Goal: Task Accomplishment & Management: Manage account settings

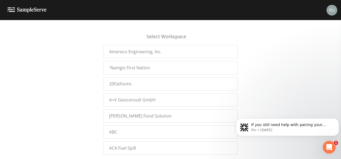
scroll to position [5406, 0]
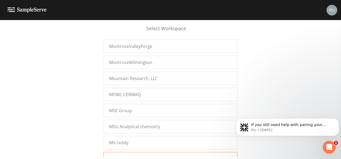
click at [142, 152] on div "Myconaut" at bounding box center [171, 158] width 134 height 13
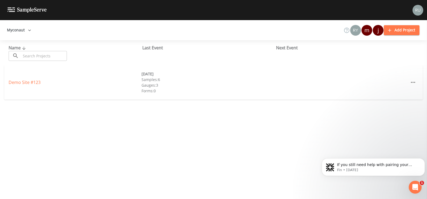
click at [30, 159] on div "Name ​ ​ Last Event Next Event Demo Site #123 03/10/2021 Samples: 6 Gauges: 3 F…" at bounding box center [213, 119] width 427 height 159
click at [27, 81] on link "Demo Site #123" at bounding box center [25, 82] width 32 height 6
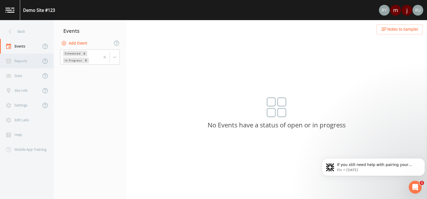
click at [27, 59] on div "Reports" at bounding box center [20, 61] width 41 height 15
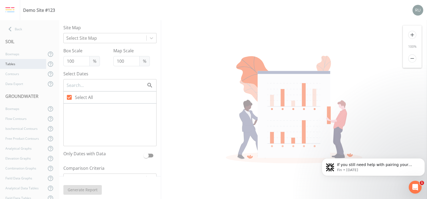
checkbox input "false"
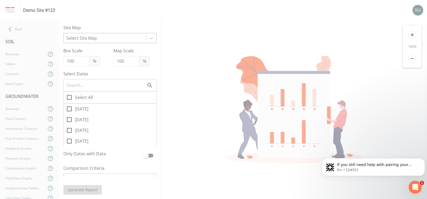
drag, startPoint x: 106, startPoint y: 38, endPoint x: 106, endPoint y: 43, distance: 4.3
click at [106, 38] on div at bounding box center [104, 38] width 77 height 8
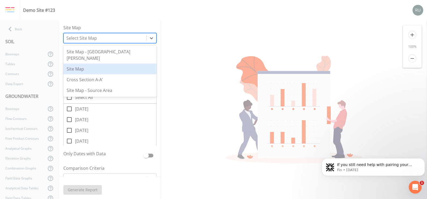
click at [87, 64] on div "Site Map" at bounding box center [109, 69] width 93 height 11
checkbox input "false"
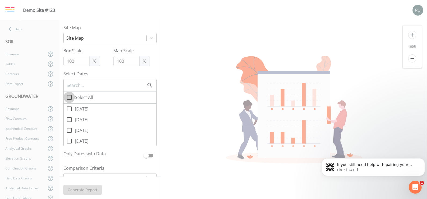
click at [71, 96] on icon at bounding box center [69, 97] width 5 height 5
click at [69, 96] on input "Select All" at bounding box center [66, 94] width 5 height 5
checkbox input "true"
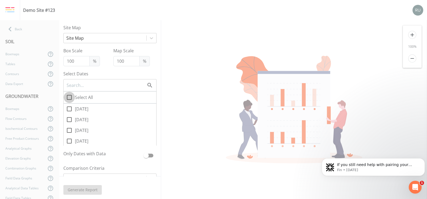
checkbox input "true"
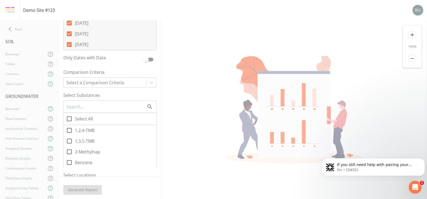
scroll to position [101, 0]
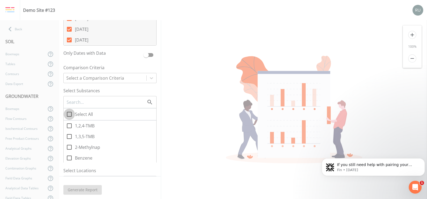
click at [66, 114] on icon at bounding box center [69, 114] width 6 height 6
click at [66, 114] on input "Select All" at bounding box center [66, 111] width 5 height 5
checkbox input "true"
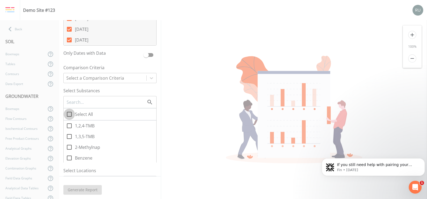
checkbox input "true"
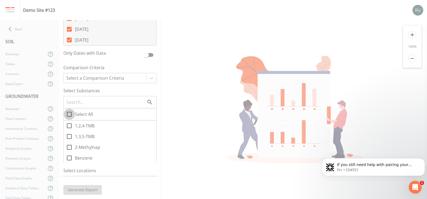
checkbox input "true"
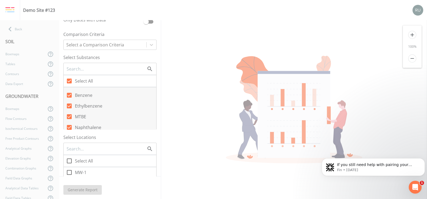
scroll to position [0, 0]
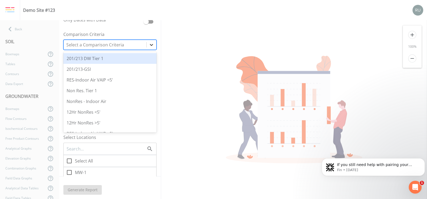
click at [150, 44] on icon at bounding box center [151, 44] width 5 height 5
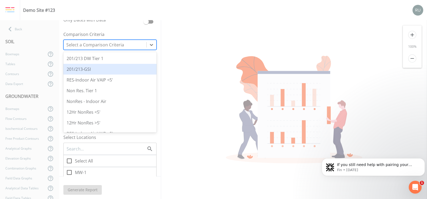
click at [88, 71] on div "201/213-GSI" at bounding box center [109, 69] width 93 height 11
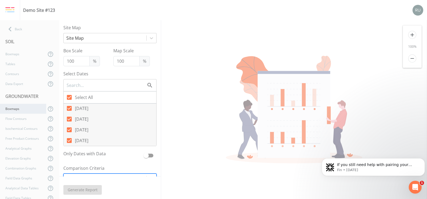
click at [14, 110] on div "Boxmaps" at bounding box center [23, 109] width 46 height 10
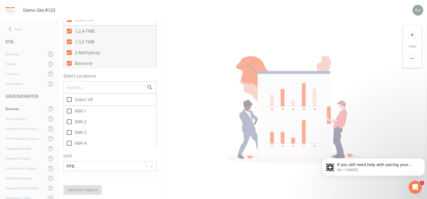
scroll to position [201, 0]
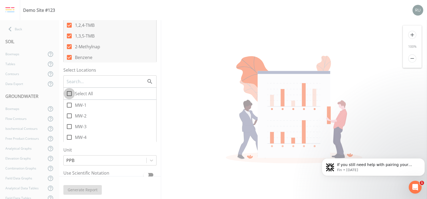
click at [70, 93] on icon at bounding box center [69, 93] width 6 height 6
click at [69, 93] on input "Select All" at bounding box center [66, 90] width 5 height 5
checkbox input "true"
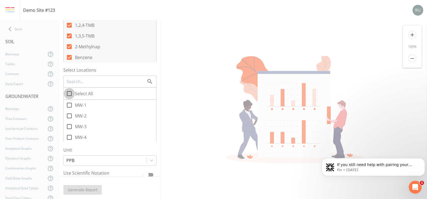
checkbox input "true"
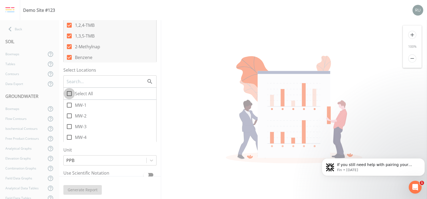
checkbox input "true"
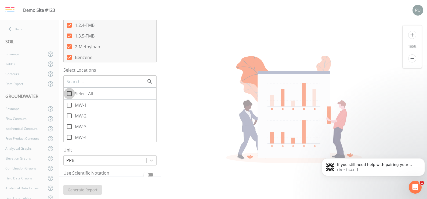
checkbox input "true"
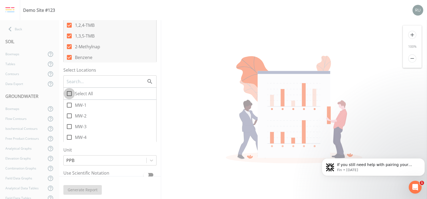
checkbox input "true"
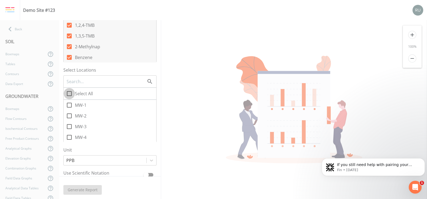
checkbox input "true"
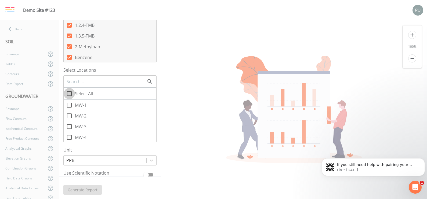
checkbox input "true"
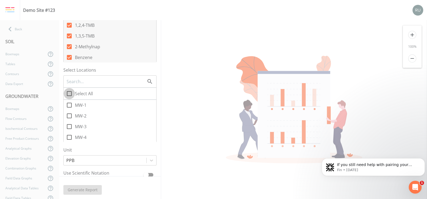
checkbox input "true"
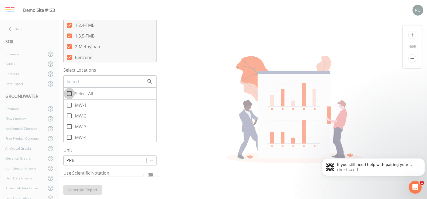
checkbox input "true"
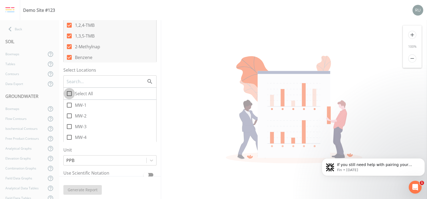
checkbox input "true"
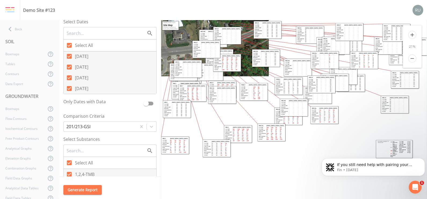
scroll to position [0, 0]
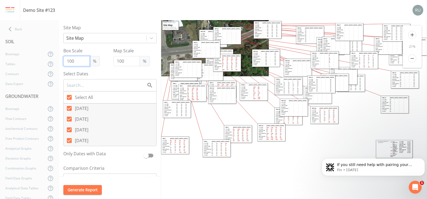
drag, startPoint x: 75, startPoint y: 60, endPoint x: 57, endPoint y: 58, distance: 18.1
click at [57, 58] on div "Back SOIL Boxmaps Tables Contours Data Export GROUNDWATER Boxmaps Flow Contours…" at bounding box center [213, 109] width 427 height 179
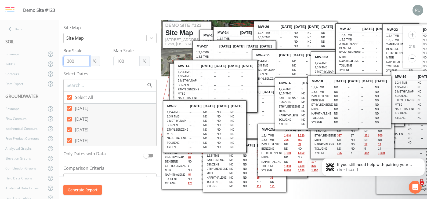
drag, startPoint x: 74, startPoint y: 61, endPoint x: 63, endPoint y: 62, distance: 11.8
click at [63, 62] on div "Site Map Site Map Box Scale 300 % Map Scale 100 % Select Dates Select All 04/26…" at bounding box center [110, 98] width 102 height 156
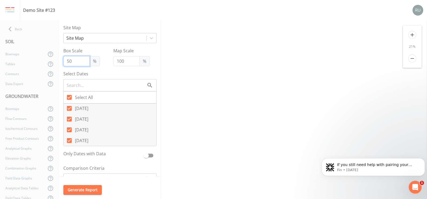
type input "50"
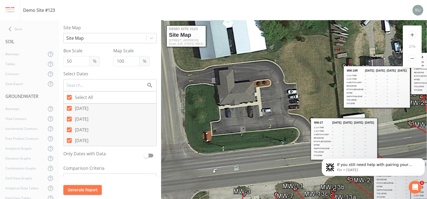
click at [102, 48] on div "Box Scale 50 % Map Scale 100 %" at bounding box center [109, 57] width 93 height 19
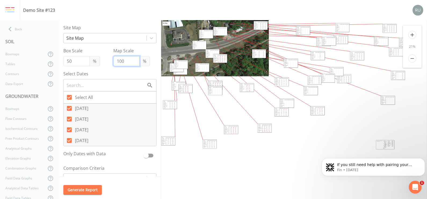
drag, startPoint x: 124, startPoint y: 60, endPoint x: 108, endPoint y: 61, distance: 16.6
click at [108, 61] on div "Box Scale 50 % Map Scale 100 %" at bounding box center [109, 57] width 93 height 19
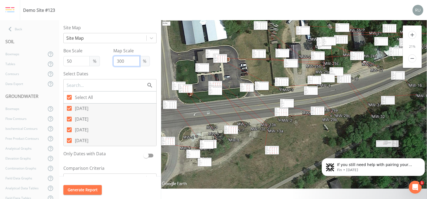
drag, startPoint x: 259, startPoint y: 130, endPoint x: 266, endPoint y: 152, distance: 23.3
click at [266, 152] on td "Naphthalene" at bounding box center [267, 152] width 4 height 1
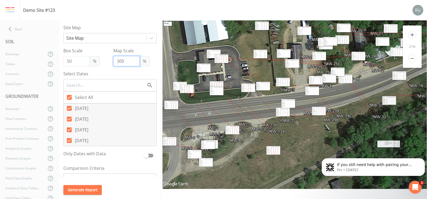
click at [282, 115] on icon at bounding box center [323, 104] width 323 height 169
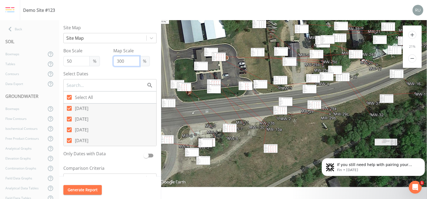
drag, startPoint x: 315, startPoint y: 122, endPoint x: 314, endPoint y: 107, distance: 15.1
click at [314, 107] on td "ND" at bounding box center [315, 107] width 2 height 1
drag, startPoint x: 123, startPoint y: 63, endPoint x: 109, endPoint y: 60, distance: 14.6
click at [109, 60] on div "Box Scale 50 % Map Scale 300 %" at bounding box center [109, 57] width 93 height 19
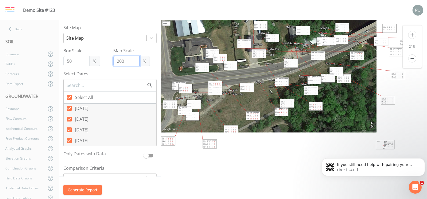
drag, startPoint x: 267, startPoint y: 147, endPoint x: 248, endPoint y: 111, distance: 41.0
click at [248, 112] on th "MW-13a" at bounding box center [248, 112] width 4 height 1
drag, startPoint x: 200, startPoint y: 65, endPoint x: 199, endPoint y: 60, distance: 4.8
click at [199, 61] on td "--" at bounding box center [199, 61] width 2 height 1
drag, startPoint x: 382, startPoint y: 101, endPoint x: 345, endPoint y: 103, distance: 37.9
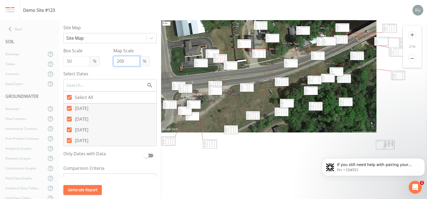
click at [341, 103] on td "--" at bounding box center [346, 102] width 2 height 1
type input "200"
click at [11, 118] on div "Flow Contours" at bounding box center [23, 119] width 46 height 10
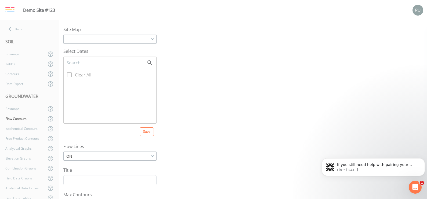
checkbox input "true"
type input "5"
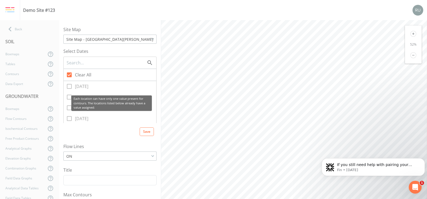
click at [69, 89] on label "04/05/2021" at bounding box center [110, 86] width 93 height 11
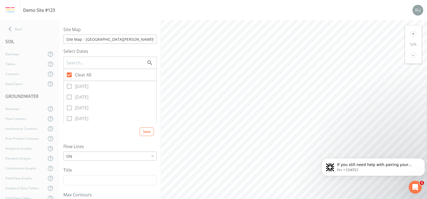
click at [122, 39] on div "Site Map - Deep Wells" at bounding box center [110, 39] width 93 height 8
click at [78, 58] on button "Site Map" at bounding box center [110, 58] width 92 height 8
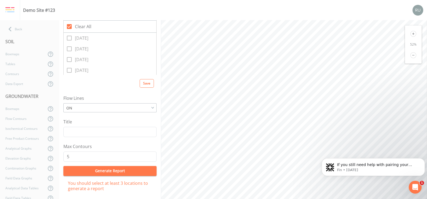
scroll to position [57, 0]
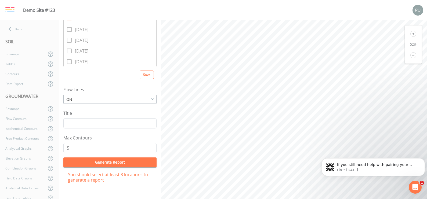
click at [111, 159] on button "Generate Report" at bounding box center [109, 163] width 93 height 10
click at [21, 129] on div "Isochemical Contours" at bounding box center [23, 129] width 46 height 10
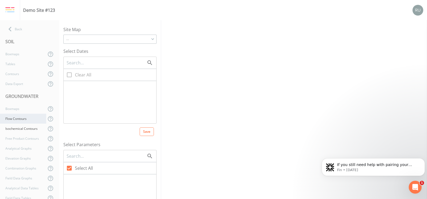
checkbox input "true"
type input "5"
type input "0"
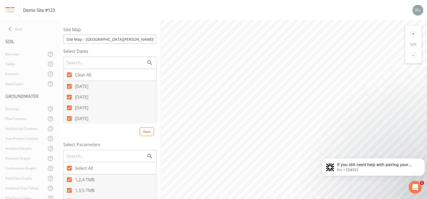
click at [103, 39] on div "Site Map - Deep Wells" at bounding box center [110, 39] width 93 height 8
click at [82, 59] on button "Site Map" at bounding box center [110, 58] width 92 height 8
click at [69, 72] on span at bounding box center [69, 74] width 11 height 11
click at [69, 72] on input "Clear All" at bounding box center [66, 71] width 5 height 5
checkbox input "false"
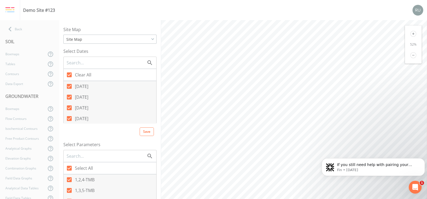
checkbox input "false"
click at [68, 85] on input "04/26/2019" at bounding box center [66, 83] width 5 height 5
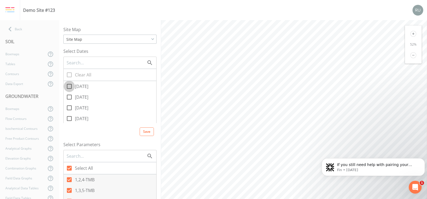
checkbox input "true"
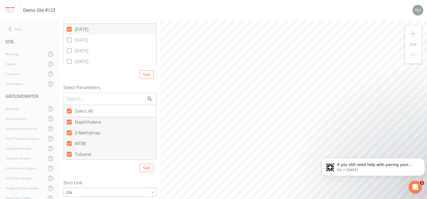
scroll to position [101, 0]
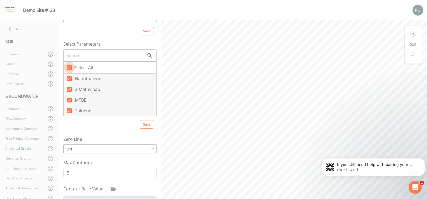
click at [67, 67] on input "Select All" at bounding box center [66, 64] width 5 height 5
checkbox input "false"
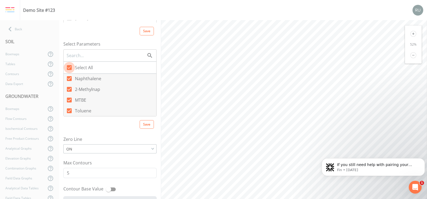
checkbox input "false"
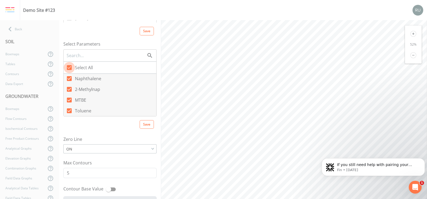
checkbox input "false"
click at [68, 90] on icon at bounding box center [69, 90] width 6 height 6
click at [68, 90] on input "Xylene" at bounding box center [66, 87] width 5 height 5
checkbox input "true"
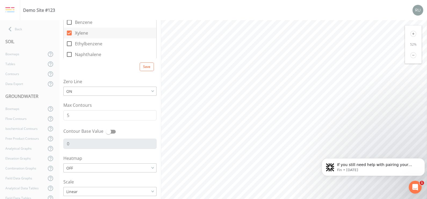
scroll to position [168, 0]
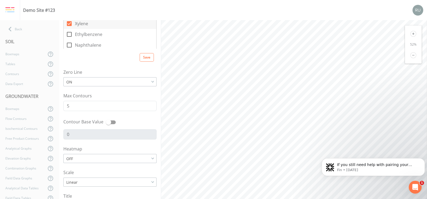
click at [111, 159] on div "OFF" at bounding box center [110, 159] width 93 height 8
click at [84, 159] on button "ON" at bounding box center [110, 170] width 92 height 8
click at [108, 122] on span at bounding box center [108, 122] width 5 height 5
click at [108, 119] on input "Contour Base Value" at bounding box center [108, 119] width 31 height 5
checkbox input "true"
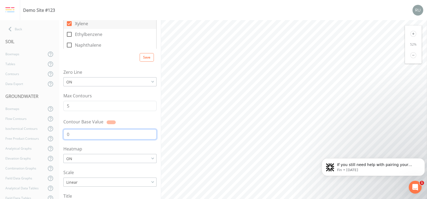
click at [89, 133] on input "0" at bounding box center [109, 134] width 93 height 10
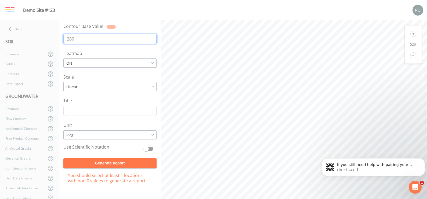
scroll to position [264, 0]
type input "280"
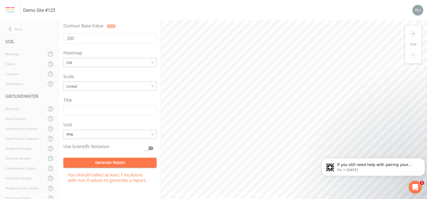
click at [102, 159] on button "Generate Report" at bounding box center [109, 163] width 93 height 10
click at [22, 31] on div "Back" at bounding box center [27, 29] width 54 height 10
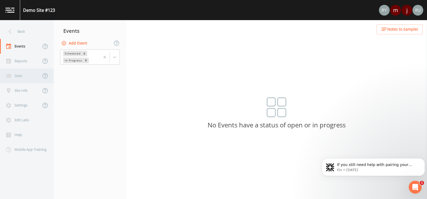
click at [20, 76] on div "Data" at bounding box center [20, 75] width 41 height 15
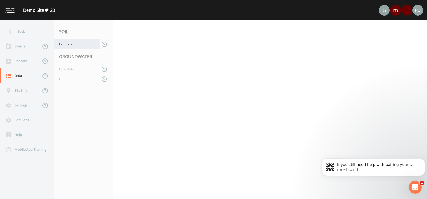
click at [66, 44] on div "Lab Data" at bounding box center [77, 44] width 46 height 10
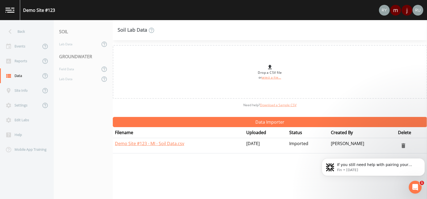
click at [275, 105] on link "Download a Sample CSV" at bounding box center [278, 105] width 36 height 5
click at [204, 34] on div "Soil Lab Data" at bounding box center [270, 30] width 314 height 20
click at [164, 144] on link "Demo Site #123 - MI - Soil Data.csv" at bounding box center [149, 144] width 69 height 6
click at [66, 79] on div "Lab Data" at bounding box center [77, 79] width 46 height 10
click at [150, 143] on link "Demo Site #123 - MI - Lab Data.csv" at bounding box center [149, 144] width 69 height 6
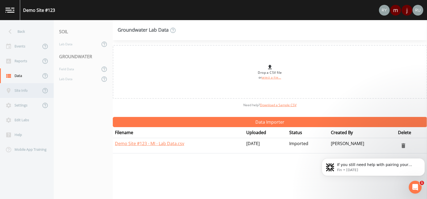
click at [24, 90] on div "Site Info" at bounding box center [20, 90] width 41 height 15
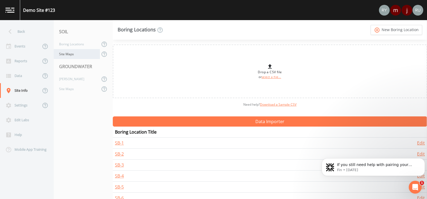
click at [65, 54] on div "Site Maps" at bounding box center [77, 54] width 46 height 10
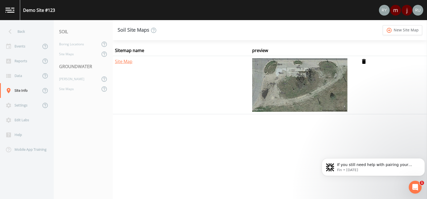
click at [302, 79] on img at bounding box center [299, 85] width 95 height 54
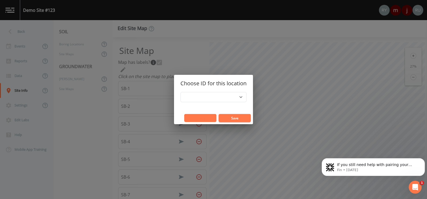
click at [209, 118] on button "Cancel" at bounding box center [200, 118] width 32 height 8
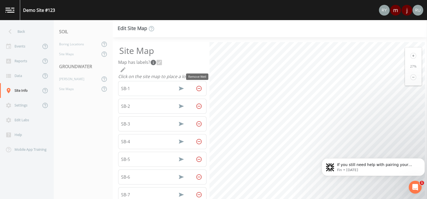
click at [197, 87] on icon "Remove Well" at bounding box center [199, 88] width 6 height 6
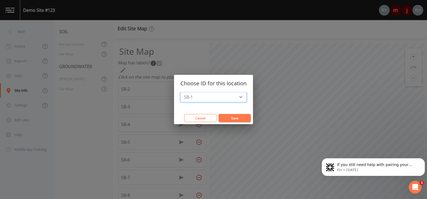
click at [225, 96] on select "SB-1" at bounding box center [213, 97] width 66 height 10
click at [180, 92] on select "SB-1" at bounding box center [213, 97] width 66 height 10
click at [238, 118] on button "Save" at bounding box center [234, 118] width 32 height 8
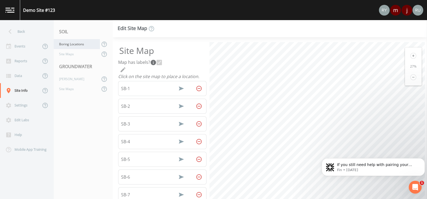
click at [72, 44] on div "Boring Locations" at bounding box center [77, 44] width 46 height 10
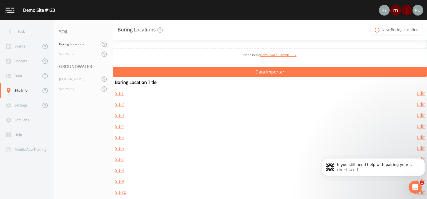
scroll to position [52, 0]
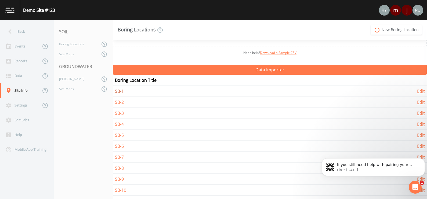
click at [119, 90] on link "SB-1" at bounding box center [119, 91] width 9 height 6
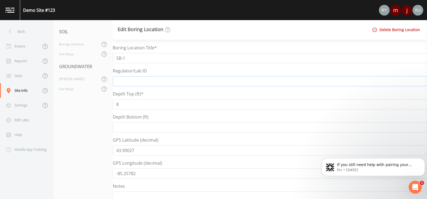
click at [132, 79] on input "Regulator/Lab ID" at bounding box center [270, 81] width 314 height 10
click at [72, 139] on nav "SOIL Boring Locations Site Maps GROUNDWATER Wells Site Maps" at bounding box center [83, 109] width 59 height 179
drag, startPoint x: 131, startPoint y: 60, endPoint x: 115, endPoint y: 61, distance: 15.6
click at [115, 61] on input "SB-1" at bounding box center [270, 58] width 314 height 10
click at [78, 127] on nav "SOIL Boring Locations Site Maps GROUNDWATER Wells Site Maps" at bounding box center [83, 109] width 59 height 179
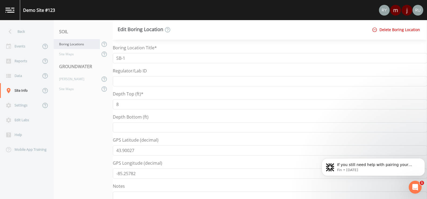
click at [67, 45] on div "Boring Locations" at bounding box center [77, 44] width 46 height 10
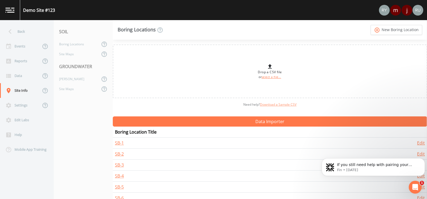
click at [275, 104] on link "Download a Sample CSV" at bounding box center [278, 104] width 36 height 5
click at [86, 123] on nav "SOIL Boring Locations Site Maps GROUNDWATER Wells Site Maps" at bounding box center [83, 109] width 59 height 179
click at [118, 143] on link "SB-1" at bounding box center [119, 143] width 9 height 6
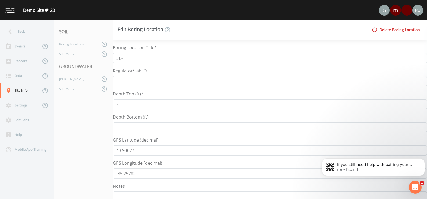
click at [81, 145] on nav "SOIL Boring Locations Site Maps GROUNDWATER Wells Site Maps" at bounding box center [83, 109] width 59 height 179
click at [68, 44] on div "Boring Locations" at bounding box center [77, 44] width 46 height 10
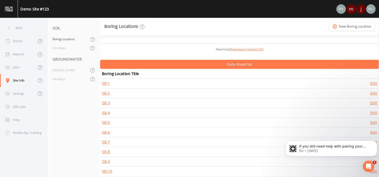
scroll to position [52, 0]
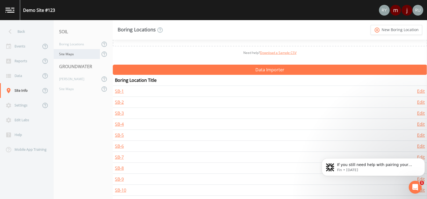
click at [69, 55] on div "Site Maps" at bounding box center [77, 54] width 46 height 10
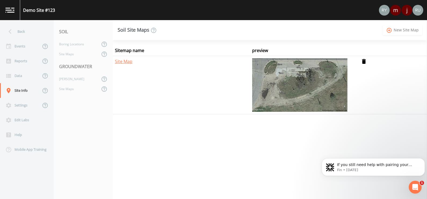
click at [341, 31] on link "add_circle_outline New Site Map" at bounding box center [401, 30] width 39 height 10
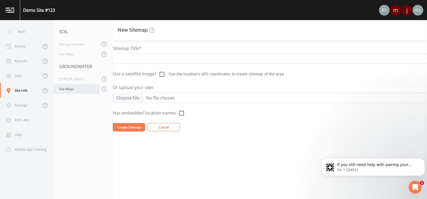
click at [74, 90] on div "Site Maps" at bounding box center [77, 89] width 46 height 10
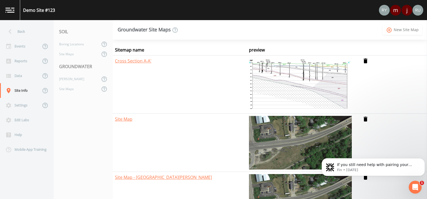
click at [341, 27] on link "add_circle_outline New Site Map" at bounding box center [401, 30] width 39 height 10
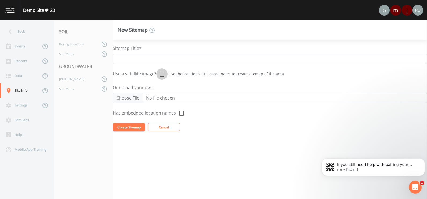
click at [160, 73] on input "Use a satellite image?" at bounding box center [158, 70] width 5 height 5
checkbox input "true"
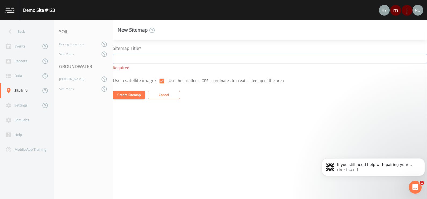
click at [126, 58] on input "Sitemap Title*" at bounding box center [270, 59] width 314 height 10
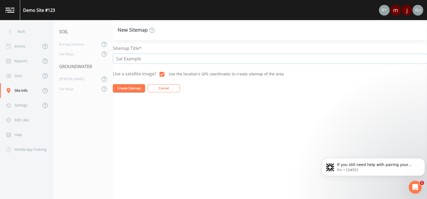
type input "Sat Example"
click at [127, 89] on button "Create Sitemap" at bounding box center [129, 88] width 32 height 8
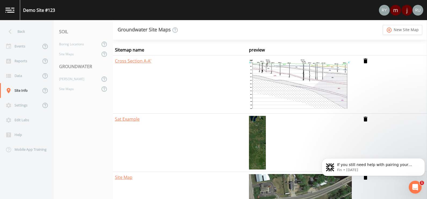
click at [254, 136] on img at bounding box center [257, 143] width 17 height 54
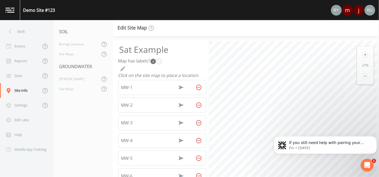
click at [341, 55] on icon at bounding box center [366, 55] width 6 height 6
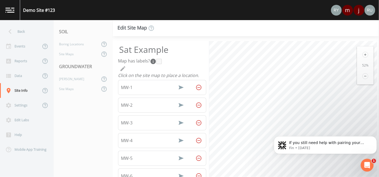
click at [341, 55] on icon at bounding box center [366, 55] width 6 height 6
click at [341, 76] on icon at bounding box center [365, 76] width 2 height 0
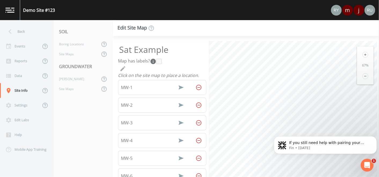
click at [341, 76] on icon at bounding box center [365, 76] width 2 height 0
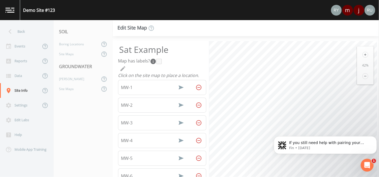
click at [341, 76] on icon at bounding box center [365, 76] width 2 height 0
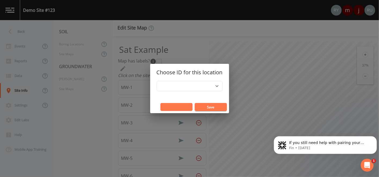
click at [172, 106] on button "Cancel" at bounding box center [176, 107] width 32 height 8
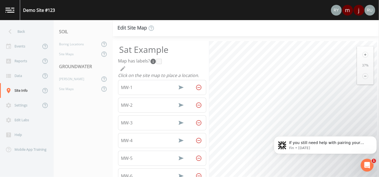
click at [341, 74] on icon at bounding box center [366, 76] width 6 height 6
click at [341, 53] on icon at bounding box center [366, 55] width 6 height 6
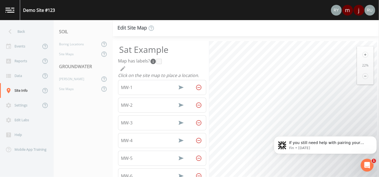
click at [341, 53] on icon at bounding box center [366, 55] width 6 height 6
click at [341, 55] on icon at bounding box center [365, 55] width 2 height 2
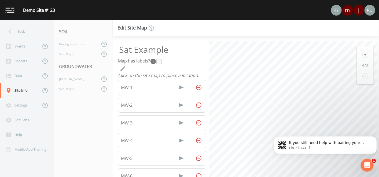
click at [341, 55] on icon at bounding box center [366, 55] width 6 height 6
click at [64, 87] on div "Site Maps" at bounding box center [77, 89] width 46 height 10
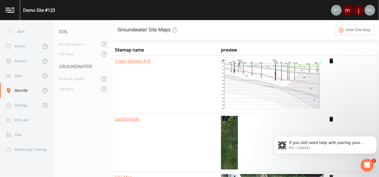
click at [330, 119] on icon "delete" at bounding box center [341, 122] width 27 height 13
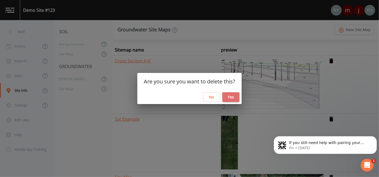
click at [228, 98] on button "Yes" at bounding box center [230, 97] width 17 height 10
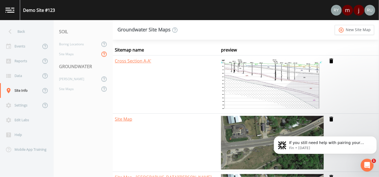
click at [102, 54] on icon at bounding box center [104, 54] width 6 height 6
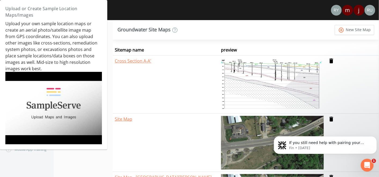
click at [46, 103] on img at bounding box center [53, 108] width 97 height 72
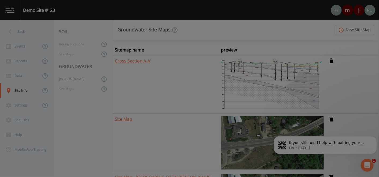
click at [341, 84] on div at bounding box center [189, 88] width 379 height 177
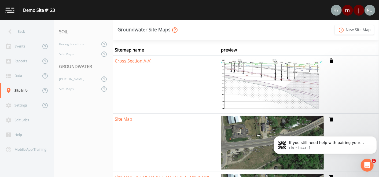
click at [175, 29] on icon at bounding box center [175, 30] width 6 height 6
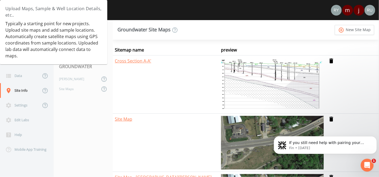
click at [83, 107] on nav "SOIL Boring Locations Site Maps GROUNDWATER Wells Site Maps" at bounding box center [83, 98] width 59 height 157
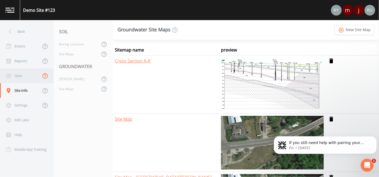
click at [42, 77] on icon at bounding box center [45, 76] width 6 height 6
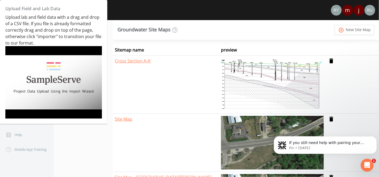
click at [74, 149] on nav "SOIL Boring Locations Site Maps GROUNDWATER Wells Site Maps" at bounding box center [83, 98] width 59 height 157
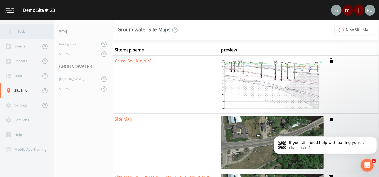
click at [23, 34] on div "Back" at bounding box center [24, 31] width 48 height 15
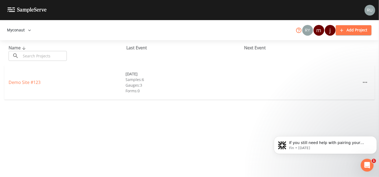
click at [299, 30] on icon at bounding box center [299, 30] width 6 height 6
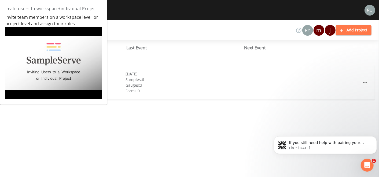
click at [90, 145] on div "Name ​ ​ Last Event Next Event Demo Site #123 03/10/2021 Samples: 6 Gauges: 3 F…" at bounding box center [189, 108] width 379 height 137
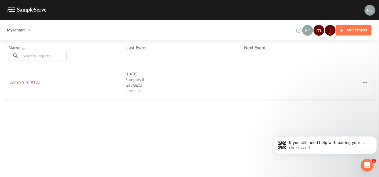
click at [25, 85] on link "Demo Site #123" at bounding box center [25, 82] width 32 height 6
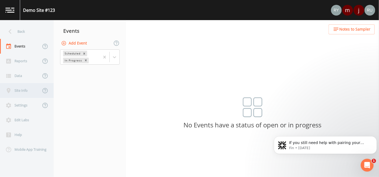
click at [23, 91] on div "Site Info" at bounding box center [20, 90] width 41 height 15
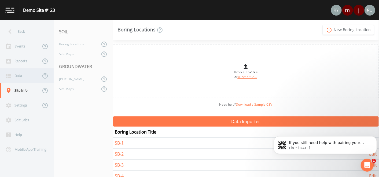
click at [23, 74] on div "Data" at bounding box center [20, 75] width 41 height 15
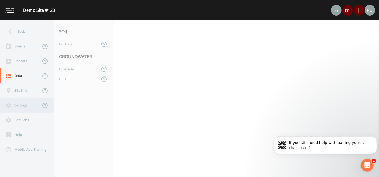
click at [24, 106] on div "Settings" at bounding box center [20, 105] width 41 height 15
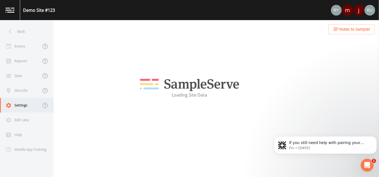
select select "47d45e13-a9d2-4a92-a30e-53aeb2a1ff48"
select select "United States"
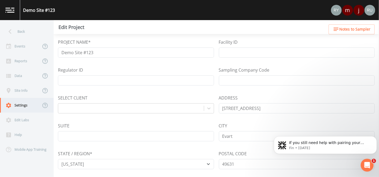
select select "Pour on ground"
select select "74872852-447b-4879-b41d-47ca7b0aa395"
select select "7dc97137-09a4-423d-9f30-68fd01f735b2"
select select "42d2a055-c5eb-4ea4-965b-9a578d500c25"
click at [21, 148] on div "Mobile App Training" at bounding box center [24, 149] width 48 height 15
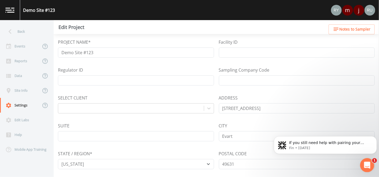
click at [341, 159] on icon "Open Intercom Messenger" at bounding box center [366, 164] width 9 height 9
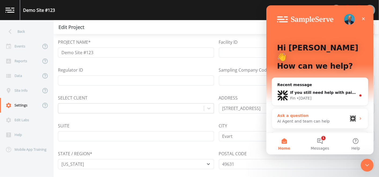
click at [299, 119] on div "AI Agent and team can help" at bounding box center [312, 122] width 70 height 6
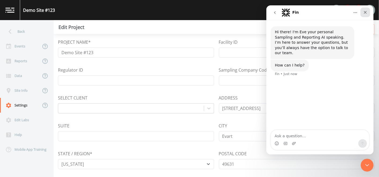
click at [341, 12] on icon "Close" at bounding box center [365, 12] width 4 height 4
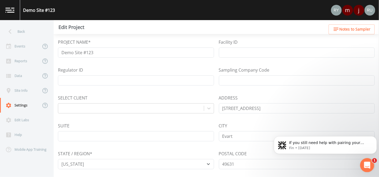
click at [341, 159] on icon "Open Intercom Messenger" at bounding box center [367, 164] width 4 height 4
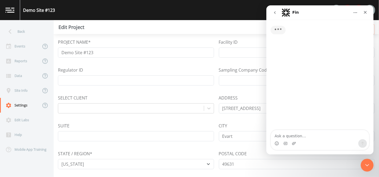
click at [298, 137] on textarea "Ask a question…" at bounding box center [320, 134] width 98 height 9
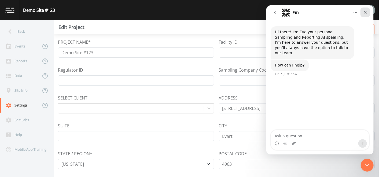
click at [341, 10] on icon "Close" at bounding box center [365, 12] width 4 height 4
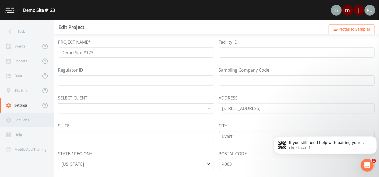
click at [24, 122] on div "Edit Labs" at bounding box center [24, 120] width 48 height 15
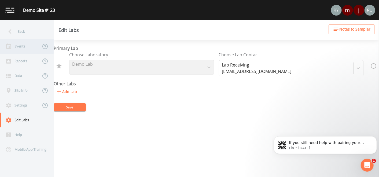
click at [21, 41] on div "Events" at bounding box center [20, 46] width 41 height 15
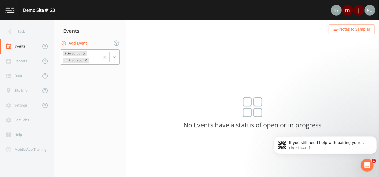
click at [117, 57] on icon at bounding box center [114, 56] width 5 height 5
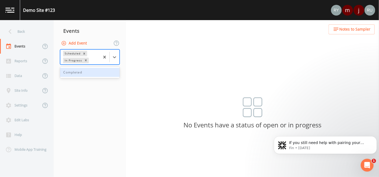
click at [79, 71] on div "Completed" at bounding box center [90, 72] width 60 height 9
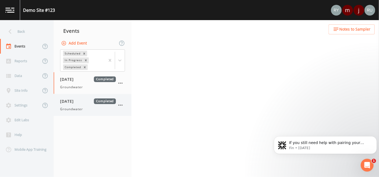
click at [67, 103] on span "[DATE]" at bounding box center [68, 101] width 17 height 6
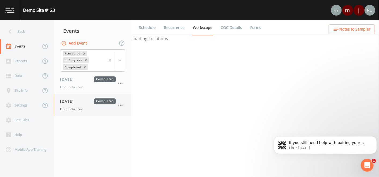
select select "4f082be6-97a7-4f70-a81f-c26a4e896ad7"
select select "c5ae6be1-796a-49ab-b47b-280abb1a1a75"
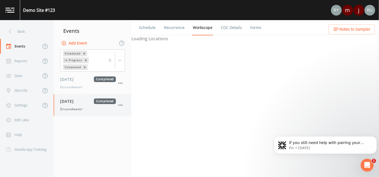
select select "972c5918-522b-4c69-96bd-9303e51fe3d7"
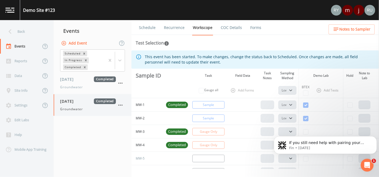
click at [120, 105] on icon "button" at bounding box center [120, 105] width 4 height 1
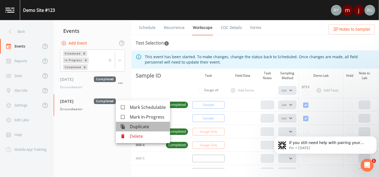
click at [136, 127] on span "Duplicate" at bounding box center [148, 126] width 36 height 6
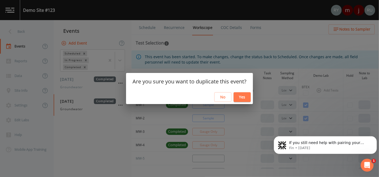
click at [244, 99] on button "Yes" at bounding box center [242, 97] width 17 height 10
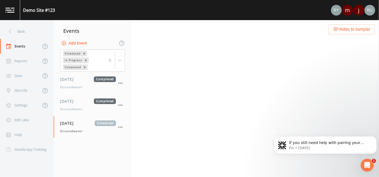
select select "4f082be6-97a7-4f70-a81f-c26a4e896ad7"
select select "c5ae6be1-796a-49ab-b47b-280abb1a1a75"
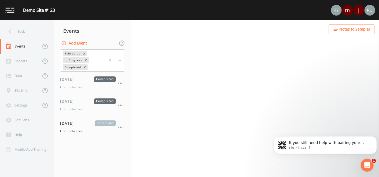
select select "972c5918-522b-4c69-96bd-9303e51fe3d7"
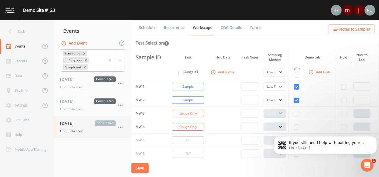
click at [119, 127] on icon "button" at bounding box center [120, 127] width 4 height 1
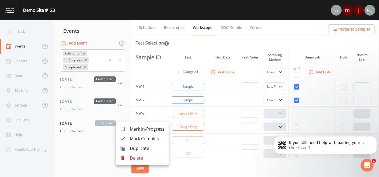
click at [145, 27] on div at bounding box center [189, 88] width 379 height 177
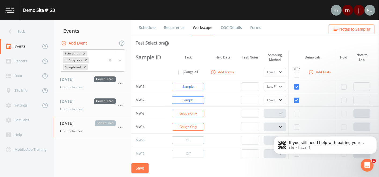
click at [145, 27] on link "Schedule" at bounding box center [147, 27] width 18 height 15
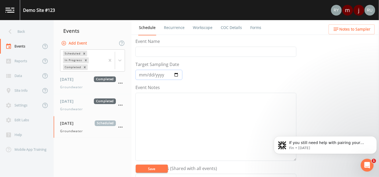
click at [175, 75] on input "2021-03-10" at bounding box center [159, 75] width 47 height 10
type input "2025-08-21"
click at [149, 159] on button "Save" at bounding box center [152, 169] width 32 height 8
click at [202, 27] on link "Workscope" at bounding box center [202, 27] width 21 height 15
select select "4f082be6-97a7-4f70-a81f-c26a4e896ad7"
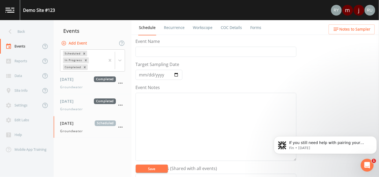
select select "4f082be6-97a7-4f70-a81f-c26a4e896ad7"
select select "c5ae6be1-796a-49ab-b47b-280abb1a1a75"
select select "972c5918-522b-4c69-96bd-9303e51fe3d7"
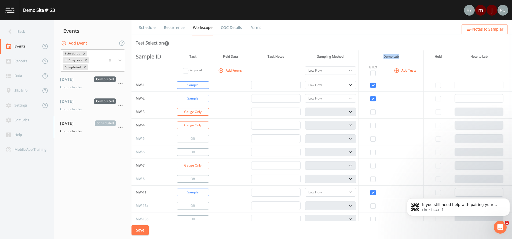
drag, startPoint x: 385, startPoint y: 57, endPoint x: 397, endPoint y: 56, distance: 12.4
click at [341, 56] on th "Demo Lab" at bounding box center [391, 56] width 65 height 12
click at [23, 120] on div "Edit Labs" at bounding box center [24, 120] width 48 height 15
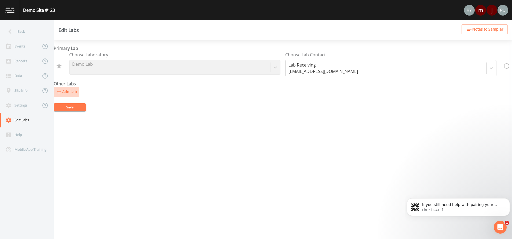
click at [69, 90] on button "Add Lab" at bounding box center [66, 92] width 25 height 10
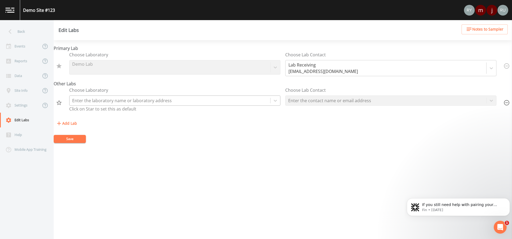
click at [107, 98] on div at bounding box center [169, 101] width 195 height 8
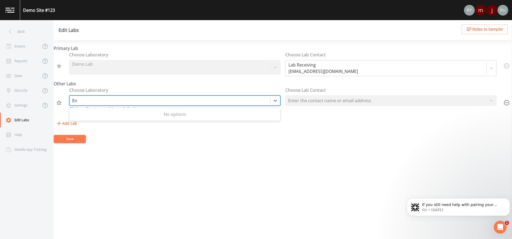
type input "E"
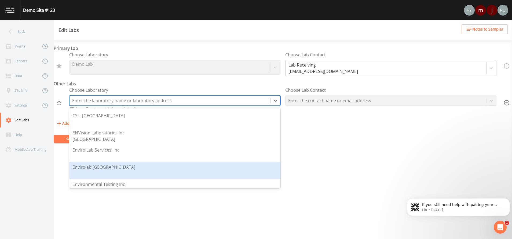
scroll to position [161, 0]
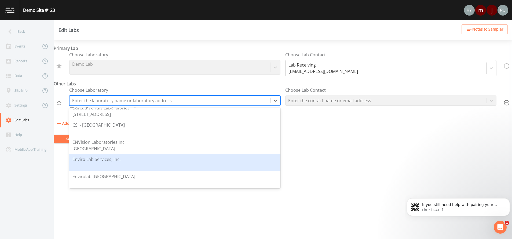
click at [106, 159] on div at bounding box center [96, 166] width 48 height 6
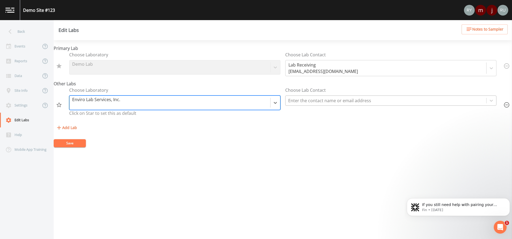
click at [341, 103] on div at bounding box center [385, 101] width 195 height 8
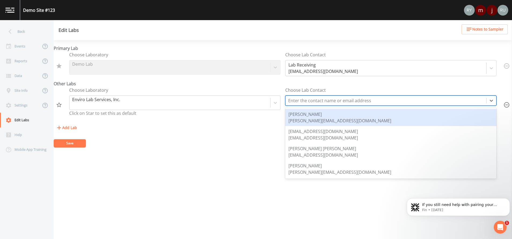
click at [310, 120] on div "travis@envirolabusa.com" at bounding box center [339, 121] width 103 height 6
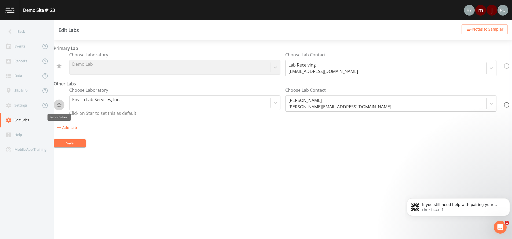
click at [59, 105] on icon "Set as Default" at bounding box center [59, 105] width 6 height 6
click at [74, 143] on button "Save" at bounding box center [70, 143] width 32 height 8
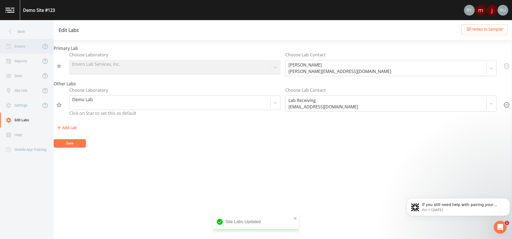
click at [21, 45] on div "Events" at bounding box center [20, 46] width 41 height 15
select select "4f082be6-97a7-4f70-a81f-c26a4e896ad7"
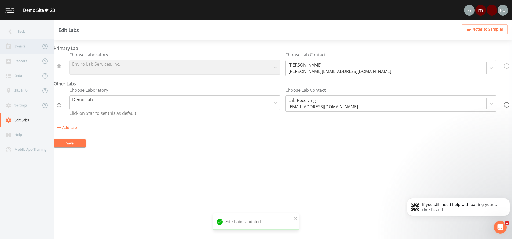
select select "c5ae6be1-796a-49ab-b47b-280abb1a1a75"
select select "972c5918-522b-4c69-96bd-9303e51fe3d7"
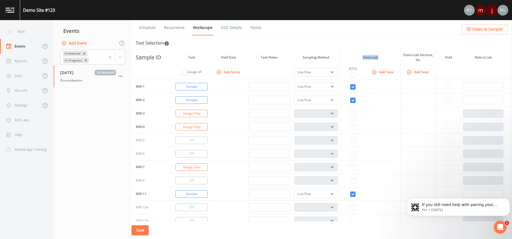
drag, startPoint x: 361, startPoint y: 58, endPoint x: 377, endPoint y: 57, distance: 15.6
click at [341, 57] on th "Demo Lab" at bounding box center [370, 57] width 61 height 14
drag, startPoint x: 377, startPoint y: 57, endPoint x: 462, endPoint y: 40, distance: 86.4
click at [341, 40] on div "Test Selection" at bounding box center [322, 43] width 372 height 6
click at [341, 71] on button "Add Tests" at bounding box center [418, 72] width 25 height 9
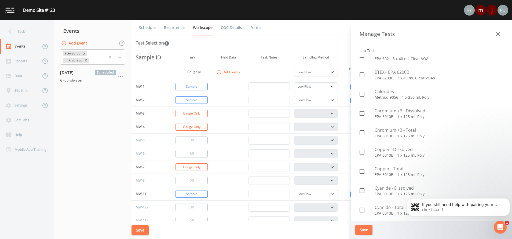
scroll to position [242, 0]
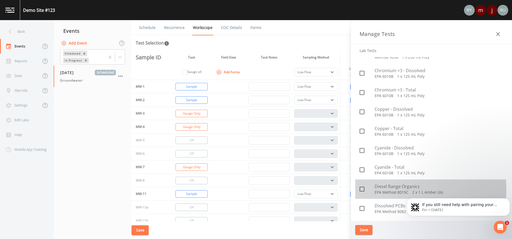
click at [341, 159] on icon at bounding box center [362, 189] width 6 height 6
checkbox input "true"
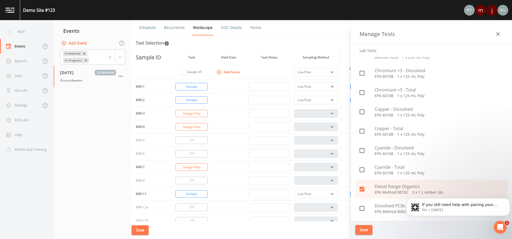
click at [341, 159] on button "Save" at bounding box center [363, 230] width 17 height 10
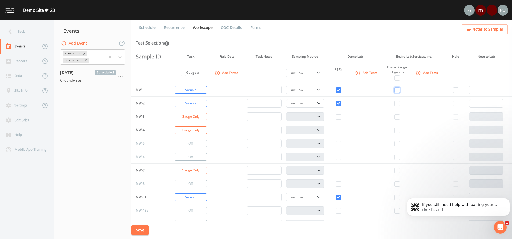
click at [341, 89] on input "checkbox" at bounding box center [397, 89] width 5 height 5
checkbox input "true"
click at [341, 104] on input "checkbox" at bounding box center [397, 103] width 5 height 5
checkbox input "true"
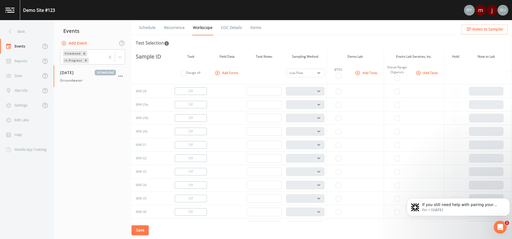
scroll to position [483, 0]
click at [139, 159] on button "Save" at bounding box center [140, 230] width 17 height 10
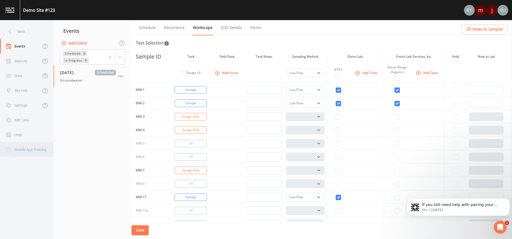
click at [24, 150] on div "Mobile App Training" at bounding box center [24, 149] width 48 height 15
click at [229, 73] on button "Add Forms" at bounding box center [227, 72] width 27 height 9
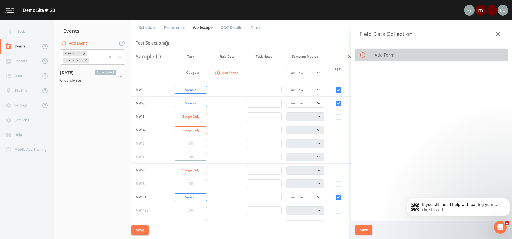
click at [341, 53] on span "Add Form" at bounding box center [439, 55] width 129 height 6
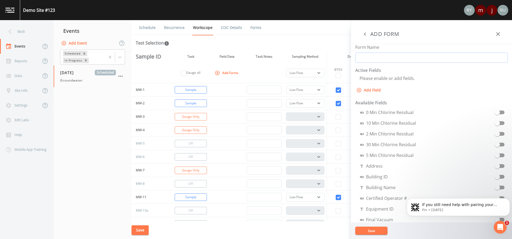
click at [341, 56] on input "Form Name" at bounding box center [431, 58] width 152 height 10
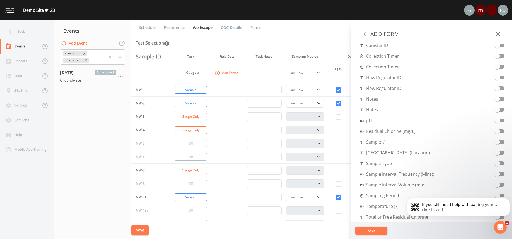
scroll to position [229, 0]
type input "Soil Data Form"
click at [341, 159] on span "Temperature (F)" at bounding box center [379, 205] width 39 height 6
click at [341, 159] on p "If you still need help with pairing your printer or using the videos, I’m here …" at bounding box center [462, 204] width 81 height 5
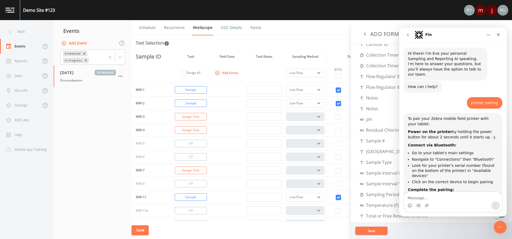
scroll to position [6, 0]
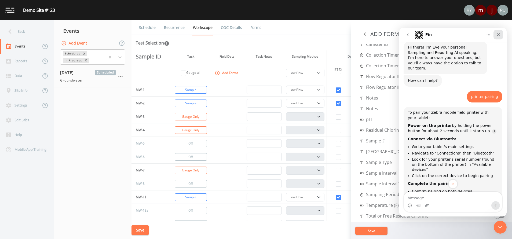
click at [341, 34] on icon "Close" at bounding box center [498, 34] width 4 height 4
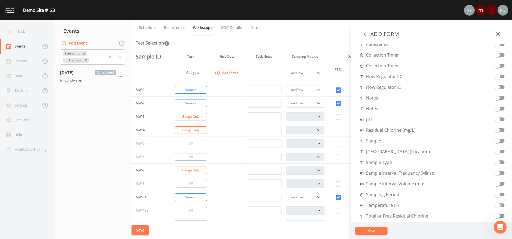
click at [341, 159] on span at bounding box center [497, 205] width 5 height 5
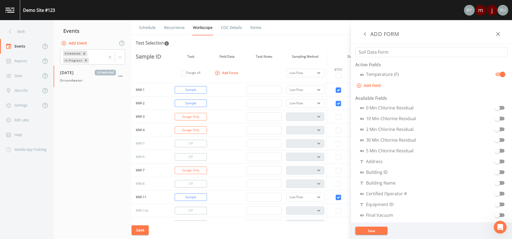
scroll to position [0, 0]
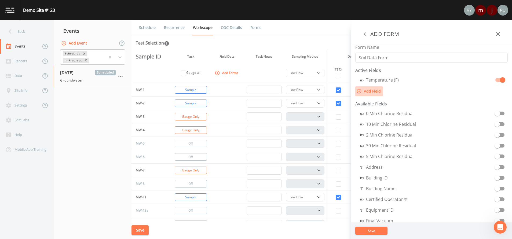
click at [341, 90] on button "Add Field" at bounding box center [369, 91] width 28 height 10
select select "STRING"
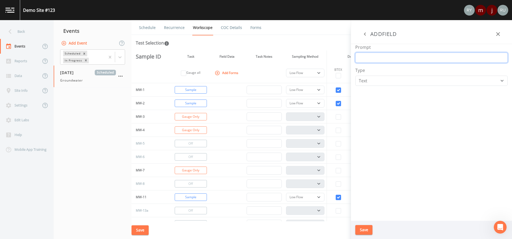
click at [341, 56] on input "Prompt" at bounding box center [431, 58] width 152 height 10
type input "Color?"
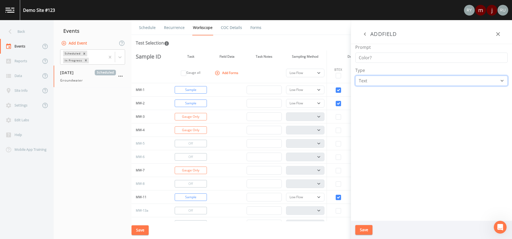
click at [341, 82] on select "Number Photo Select One Signature Text Timer" at bounding box center [431, 81] width 152 height 10
click at [341, 76] on select "Number Photo Select One Signature Text Timer" at bounding box center [431, 81] width 152 height 10
click at [341, 159] on button "Save" at bounding box center [363, 230] width 17 height 10
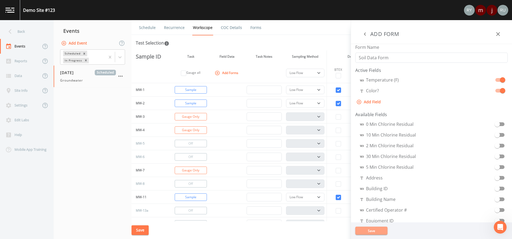
click at [341, 159] on button "Save" at bounding box center [371, 231] width 32 height 8
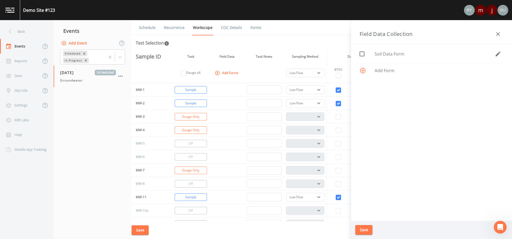
click at [341, 54] on icon at bounding box center [362, 54] width 6 height 6
checkbox input "true"
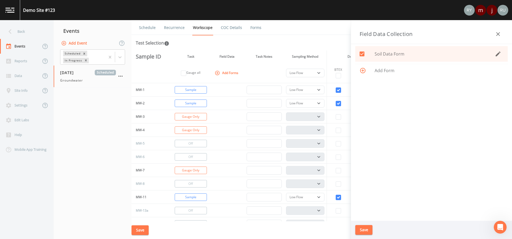
click at [341, 159] on button "Save" at bounding box center [363, 230] width 17 height 10
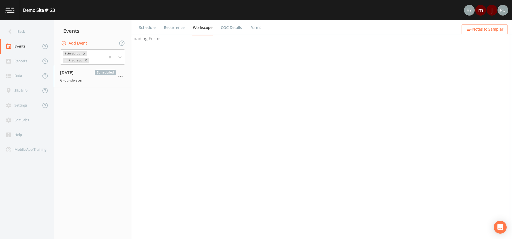
select select "4f082be6-97a7-4f70-a81f-c26a4e896ad7"
select select "c5ae6be1-796a-49ab-b47b-280abb1a1a75"
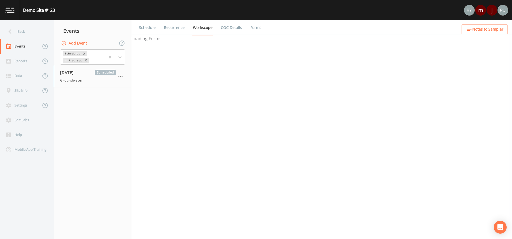
select select "972c5918-522b-4c69-96bd-9303e51fe3d7"
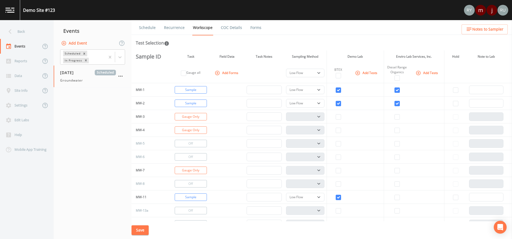
click at [223, 73] on button "Add Forms" at bounding box center [227, 72] width 27 height 9
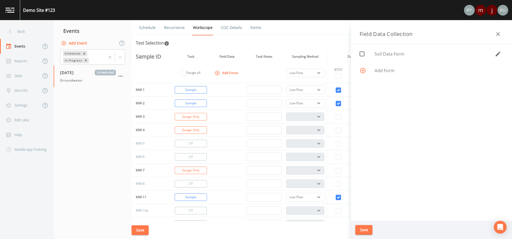
drag, startPoint x: 361, startPoint y: 52, endPoint x: 364, endPoint y: 62, distance: 10.2
click at [361, 52] on input "checkbox" at bounding box center [358, 50] width 5 height 5
checkbox input "true"
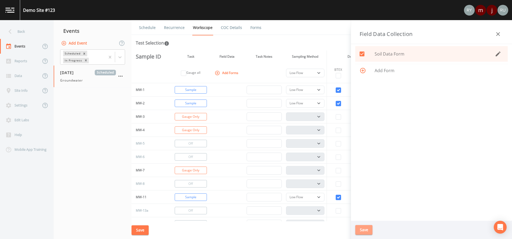
click at [364, 230] on button "Save" at bounding box center [363, 230] width 17 height 10
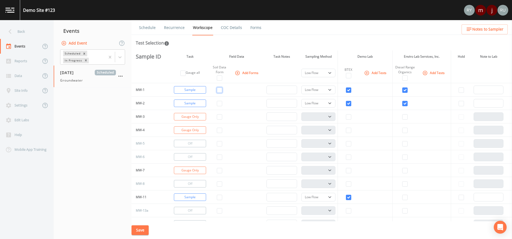
click at [219, 90] on input "checkbox" at bounding box center [219, 89] width 5 height 5
checkbox input "true"
click at [218, 102] on input "checkbox" at bounding box center [219, 103] width 5 height 5
checkbox input "true"
click at [141, 232] on button "Save" at bounding box center [140, 230] width 17 height 10
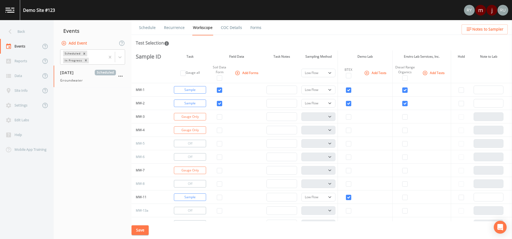
click at [389, 72] on button "Add Tests" at bounding box center [375, 72] width 25 height 9
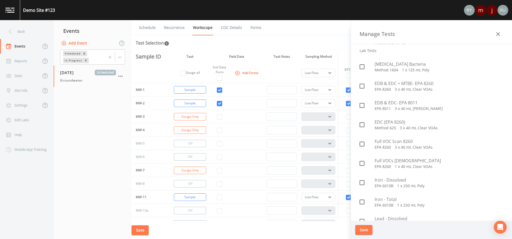
scroll to position [443, 0]
click at [364, 182] on icon at bounding box center [362, 181] width 5 height 5
checkbox input "true"
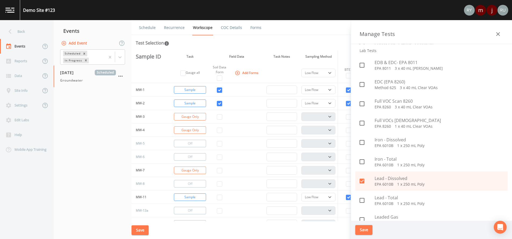
click at [361, 201] on icon at bounding box center [362, 200] width 6 height 6
checkbox input "true"
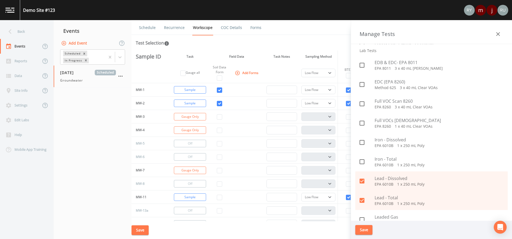
click at [363, 180] on icon at bounding box center [362, 181] width 5 height 5
checkbox input "false"
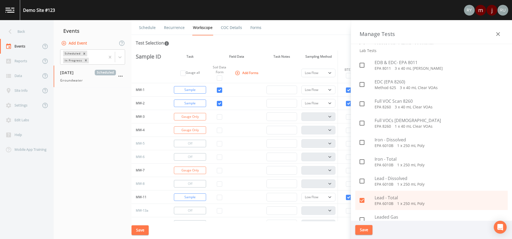
click at [364, 229] on button "Save" at bounding box center [363, 230] width 17 height 10
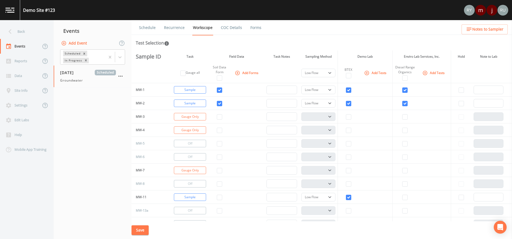
checkbox input "false"
checkbox input "true"
checkbox input "false"
checkbox input "true"
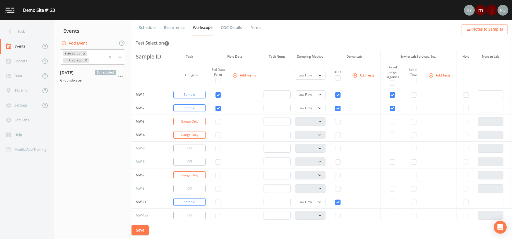
click at [411, 92] on td at bounding box center [414, 94] width 20 height 13
click at [414, 96] on input "checkbox" at bounding box center [413, 94] width 5 height 5
checkbox input "true"
click at [412, 108] on input "checkbox" at bounding box center [413, 108] width 5 height 5
checkbox input "true"
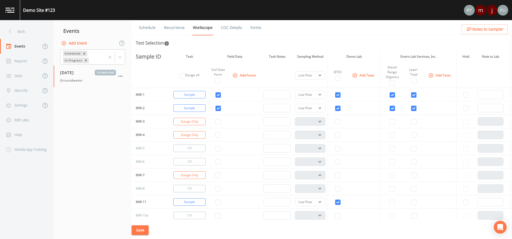
click at [140, 232] on button "Save" at bounding box center [140, 230] width 17 height 10
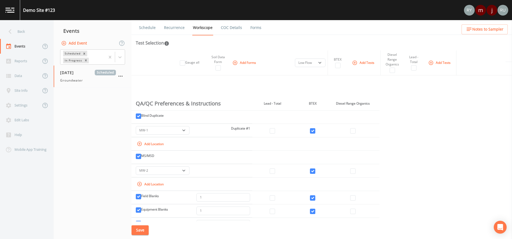
scroll to position [604, 0]
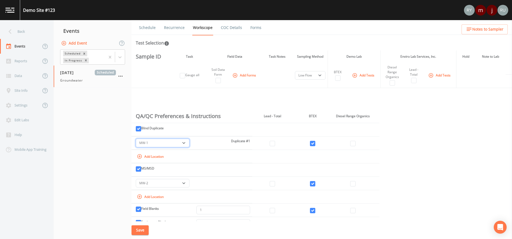
click at [182, 144] on select "-- MW-1 MW-2 MW-11" at bounding box center [163, 143] width 54 height 9
click at [136, 139] on select "-- MW-1 MW-2 MW-11" at bounding box center [163, 143] width 54 height 9
click at [139, 127] on input "Blind Duplicate" at bounding box center [138, 128] width 5 height 5
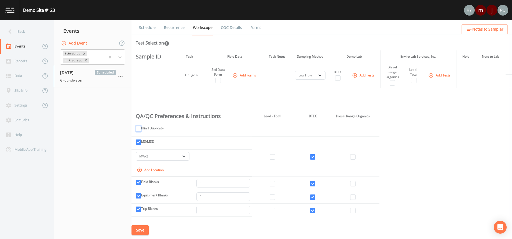
click at [139, 128] on input "Blind Duplicate" at bounding box center [138, 128] width 5 height 5
checkbox input "true"
click at [149, 144] on button "Add Location" at bounding box center [151, 143] width 30 height 9
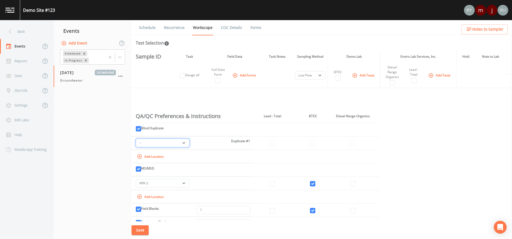
click at [155, 143] on select "-- MW-1 MW-2 MW-11" at bounding box center [163, 143] width 54 height 9
select select "972c5918-522b-4c69-96bd-9303e51fe3d7"
click at [272, 144] on input "checkbox" at bounding box center [272, 143] width 5 height 5
checkbox input "true"
click at [314, 143] on input "checkbox" at bounding box center [312, 143] width 5 height 5
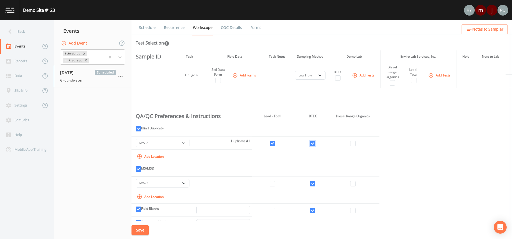
checkbox input "true"
click at [351, 145] on input "checkbox" at bounding box center [352, 143] width 5 height 5
checkbox input "true"
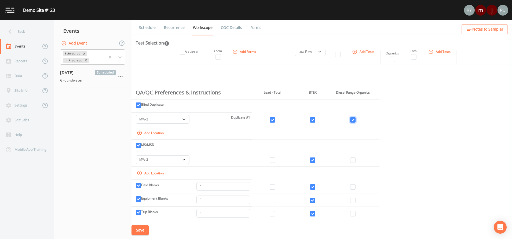
scroll to position [644, 0]
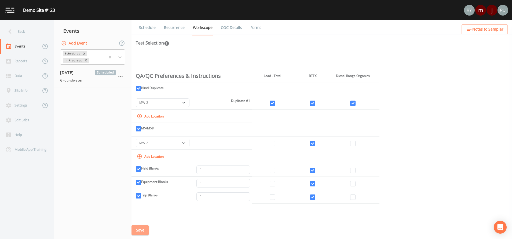
click at [141, 231] on button "Save" at bounding box center [140, 230] width 17 height 10
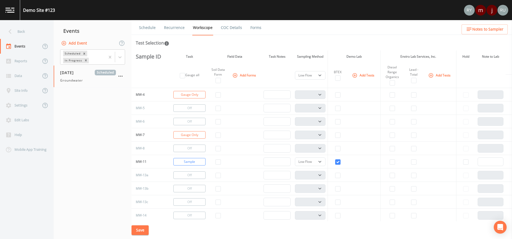
scroll to position [0, 0]
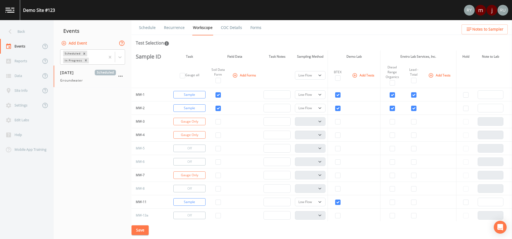
click at [122, 45] on icon at bounding box center [122, 43] width 6 height 6
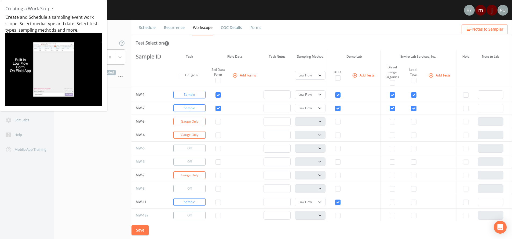
click at [59, 74] on img at bounding box center [53, 69] width 97 height 72
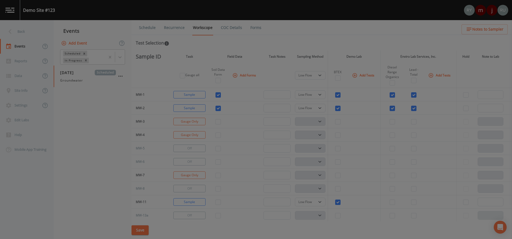
click at [91, 137] on div at bounding box center [256, 119] width 512 height 239
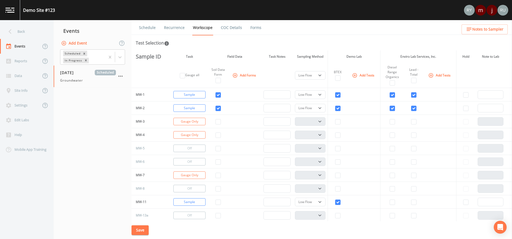
click at [230, 28] on link "COC Details" at bounding box center [231, 27] width 23 height 15
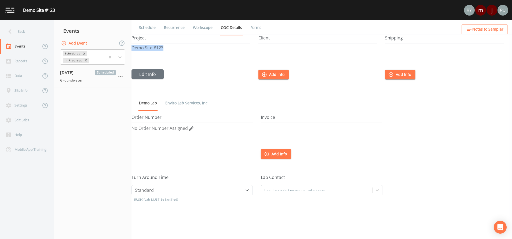
drag, startPoint x: 132, startPoint y: 50, endPoint x: 172, endPoint y: 50, distance: 40.3
click at [172, 50] on p "Demo Site #123" at bounding box center [191, 48] width 119 height 4
click at [250, 27] on link "Forms" at bounding box center [256, 27] width 13 height 15
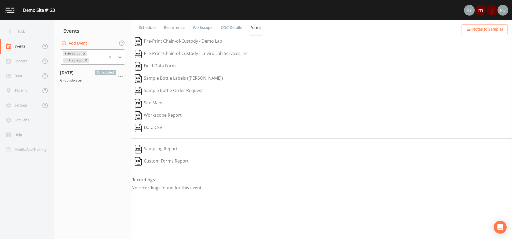
click at [121, 55] on icon at bounding box center [119, 56] width 5 height 5
click at [84, 72] on div "Completed" at bounding box center [92, 72] width 65 height 9
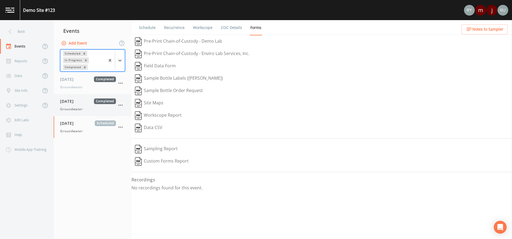
click at [78, 99] on span "[DATE]" at bounding box center [68, 101] width 17 height 6
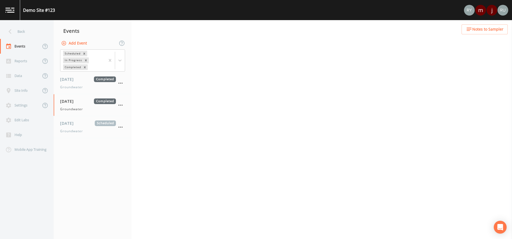
select select "4f082be6-97a7-4f70-a81f-c26a4e896ad7"
select select "c5ae6be1-796a-49ab-b47b-280abb1a1a75"
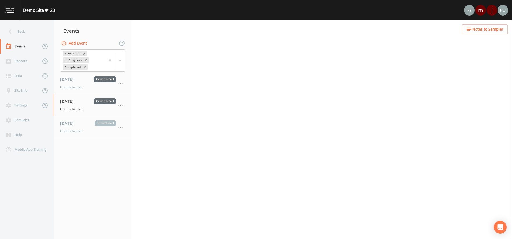
select select "972c5918-522b-4c69-96bd-9303e51fe3d7"
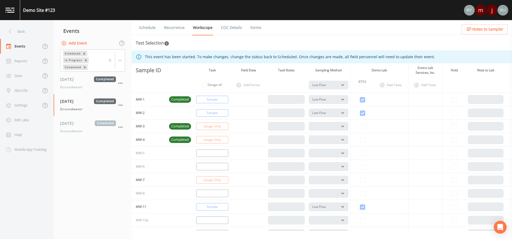
click at [250, 29] on link "Forms" at bounding box center [256, 27] width 13 height 15
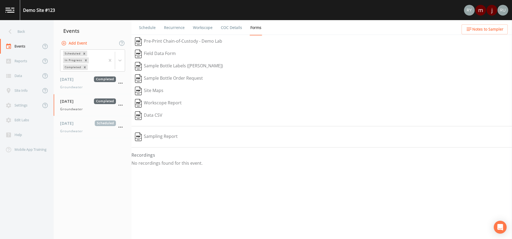
click at [157, 136] on button "Sampling Report" at bounding box center [157, 137] width 50 height 12
drag, startPoint x: 132, startPoint y: 155, endPoint x: 210, endPoint y: 166, distance: 79.2
click at [210, 166] on div "Recordings No recordings found for this event." at bounding box center [322, 161] width 381 height 18
click at [78, 103] on span "[DATE]" at bounding box center [68, 101] width 17 height 6
select select "4f082be6-97a7-4f70-a81f-c26a4e896ad7"
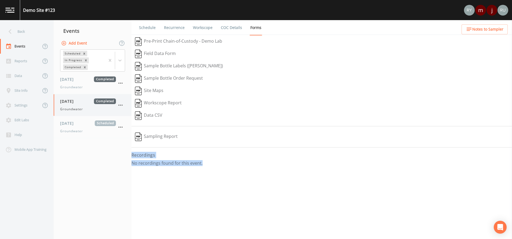
select select "4f082be6-97a7-4f70-a81f-c26a4e896ad7"
select select "c5ae6be1-796a-49ab-b47b-280abb1a1a75"
select select "972c5918-522b-4c69-96bd-9303e51fe3d7"
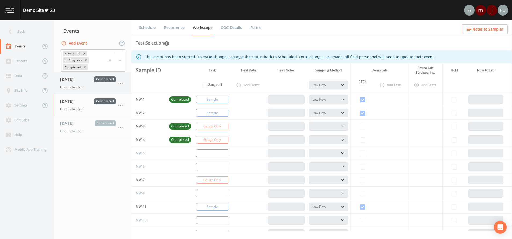
click at [80, 85] on span "Groundwater" at bounding box center [71, 87] width 23 height 5
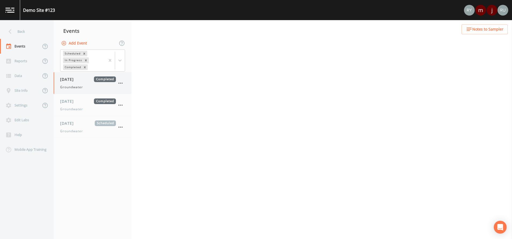
select select "0b1af911-289b-4d7b-9fdf-156f6d27a2cf"
select select "4f082be6-97a7-4f70-a81f-c26a4e896ad7"
select select "0b1af911-289b-4d7b-9fdf-156f6d27a2cf"
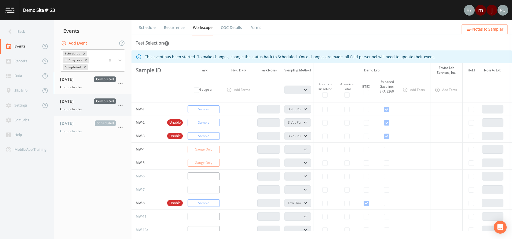
click at [71, 107] on span "Groundwater" at bounding box center [71, 109] width 23 height 5
select select "4f082be6-97a7-4f70-a81f-c26a4e896ad7"
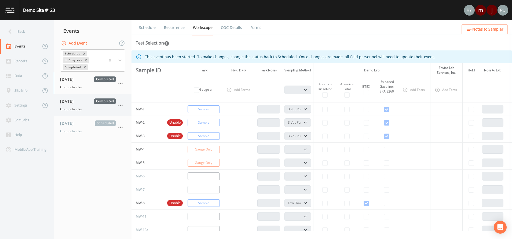
select select "c5ae6be1-796a-49ab-b47b-280abb1a1a75"
select select "972c5918-522b-4c69-96bd-9303e51fe3d7"
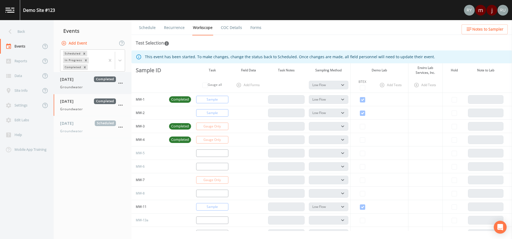
click at [81, 88] on span "Groundwater" at bounding box center [71, 87] width 23 height 5
select select "0b1af911-289b-4d7b-9fdf-156f6d27a2cf"
select select "4f082be6-97a7-4f70-a81f-c26a4e896ad7"
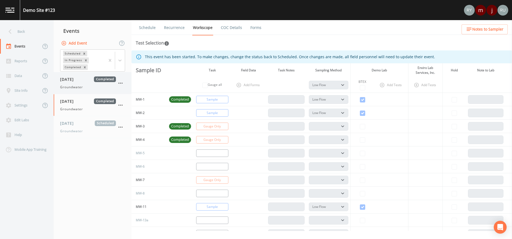
select select "0b1af911-289b-4d7b-9fdf-156f6d27a2cf"
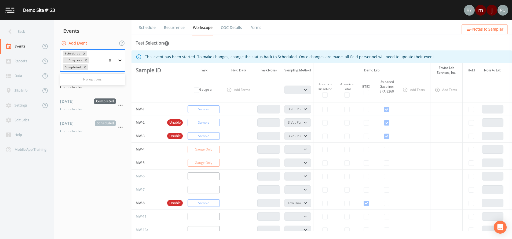
click at [119, 60] on icon at bounding box center [119, 61] width 3 height 2
click at [83, 67] on icon "Remove Completed" at bounding box center [85, 67] width 4 height 4
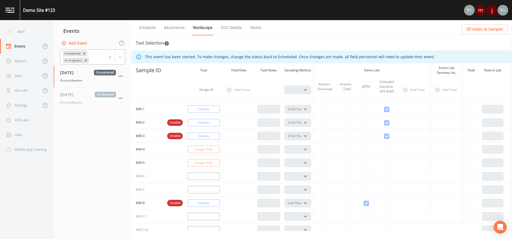
click at [96, 158] on nav "Events Add Event Scheduled In Progress [DATE] Completed Groundwater [DATE] Sche…" at bounding box center [93, 129] width 78 height 219
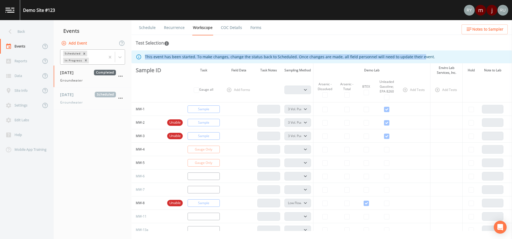
drag, startPoint x: 145, startPoint y: 55, endPoint x: 416, endPoint y: 60, distance: 270.3
click at [416, 60] on div "This event has been started. To make changes, change the status back to Schedul…" at bounding box center [290, 57] width 290 height 10
click at [121, 76] on icon "button" at bounding box center [120, 76] width 4 height 1
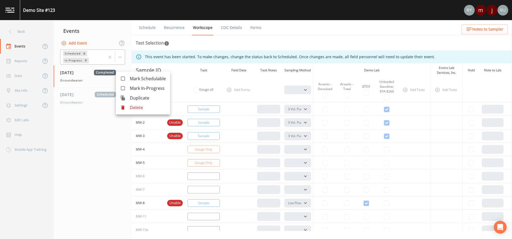
click at [283, 34] on div at bounding box center [256, 119] width 512 height 239
